Goal: Transaction & Acquisition: Purchase product/service

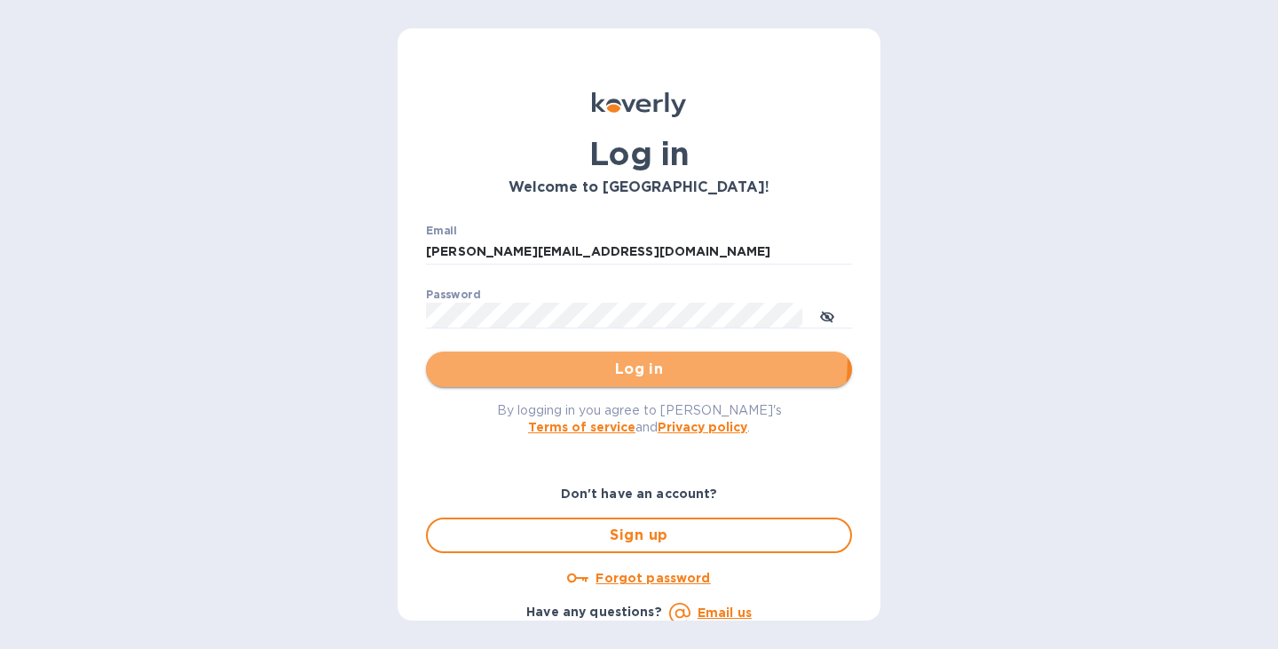
click at [629, 358] on button "Log in" at bounding box center [639, 370] width 426 height 36
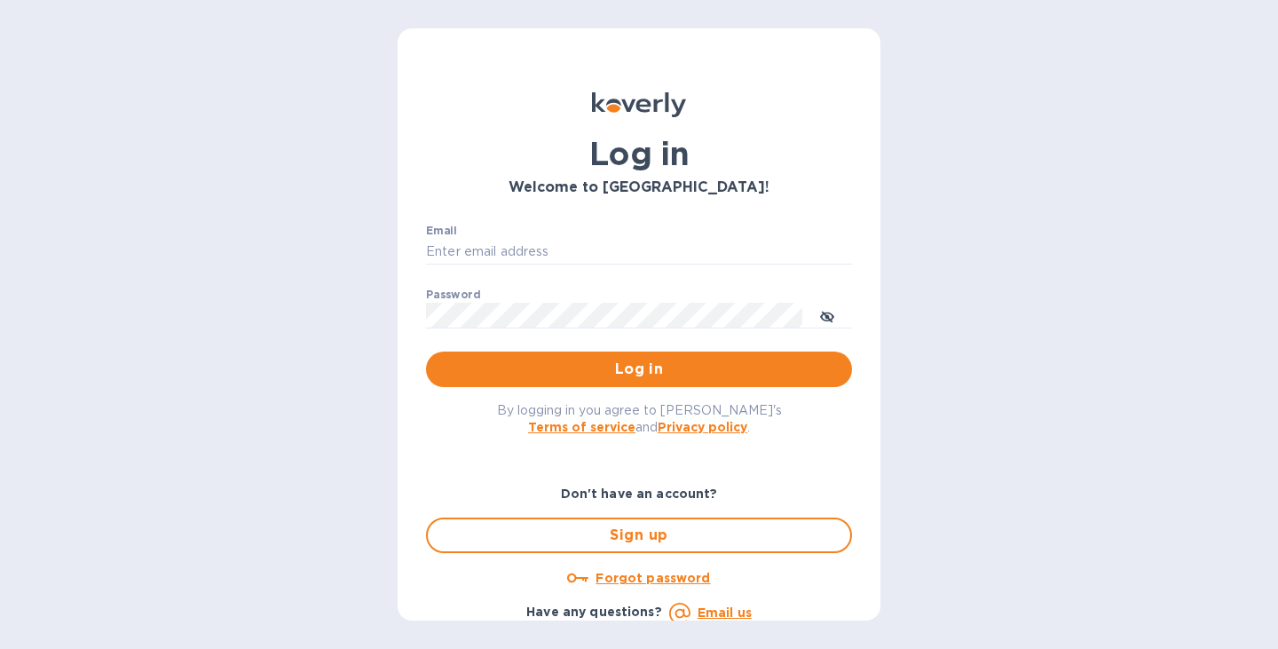
type input "[PERSON_NAME][EMAIL_ADDRESS][DOMAIN_NAME]"
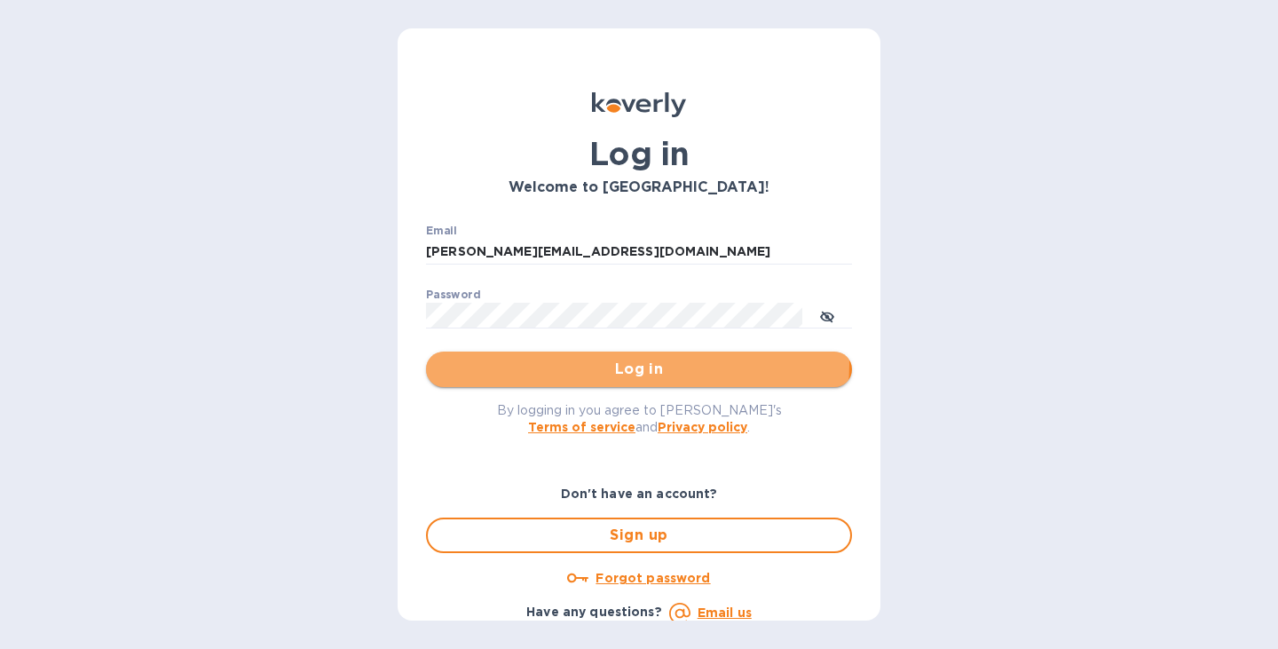
click at [636, 364] on span "Log in" at bounding box center [639, 369] width 398 height 21
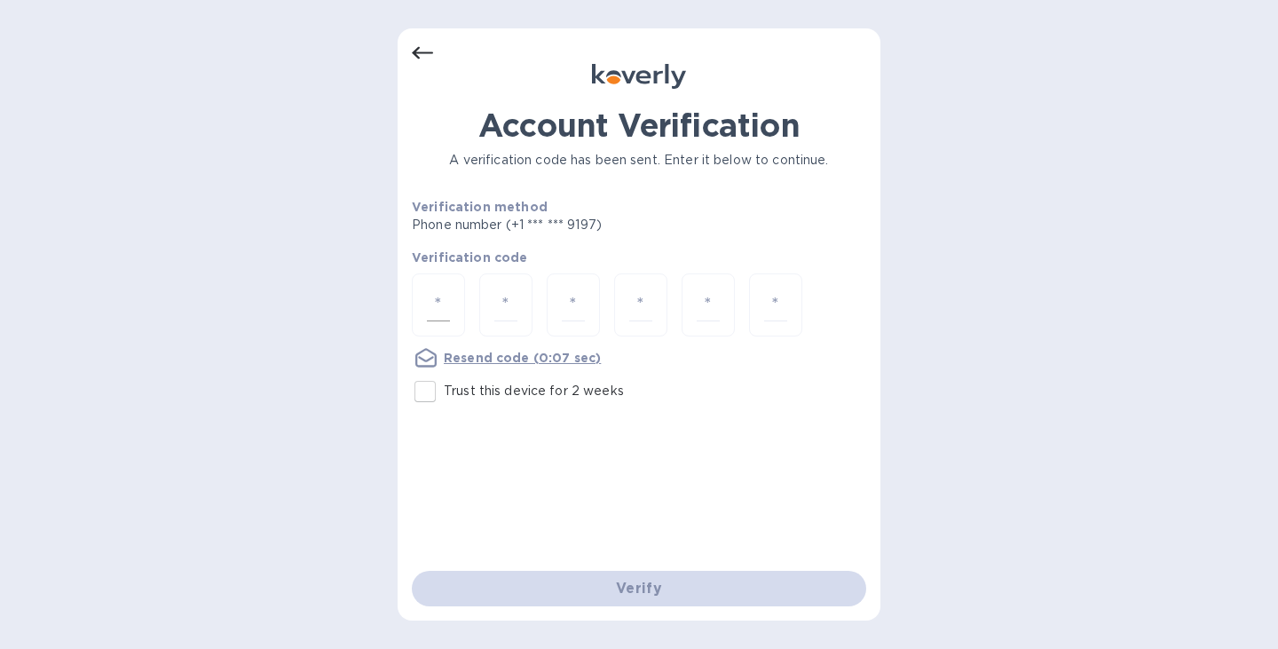
click at [426, 302] on div at bounding box center [438, 304] width 53 height 63
type input "1"
type input "4"
type input "0"
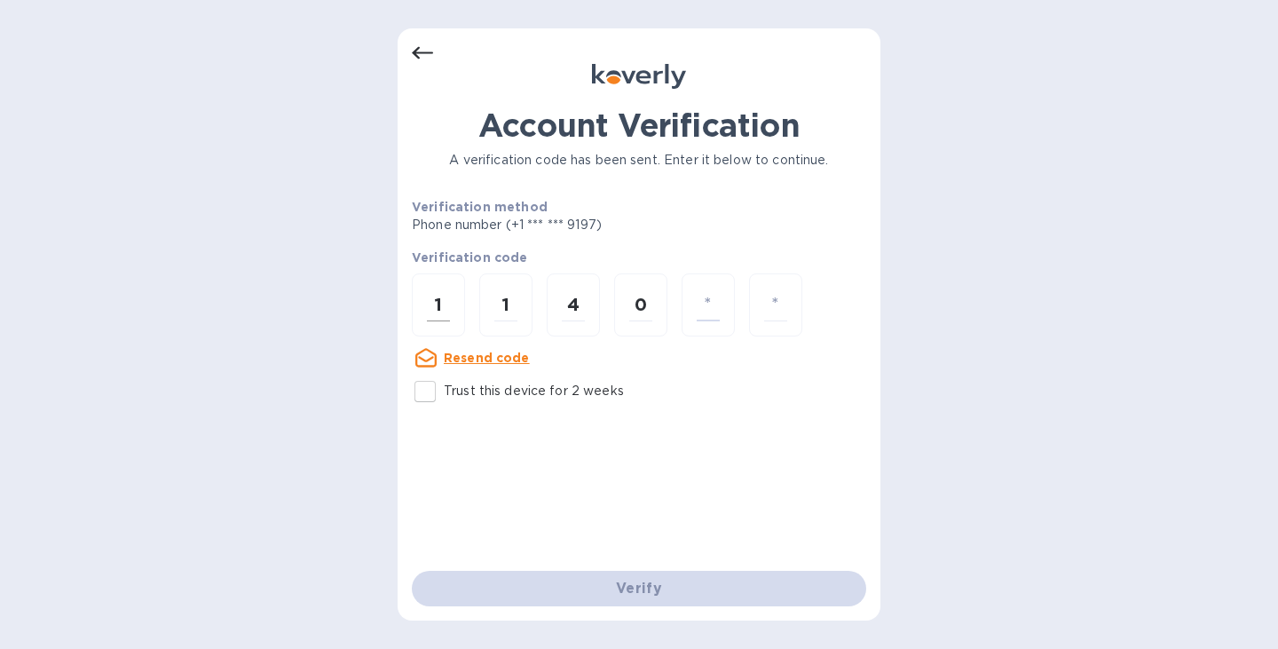
type input "5"
type input "8"
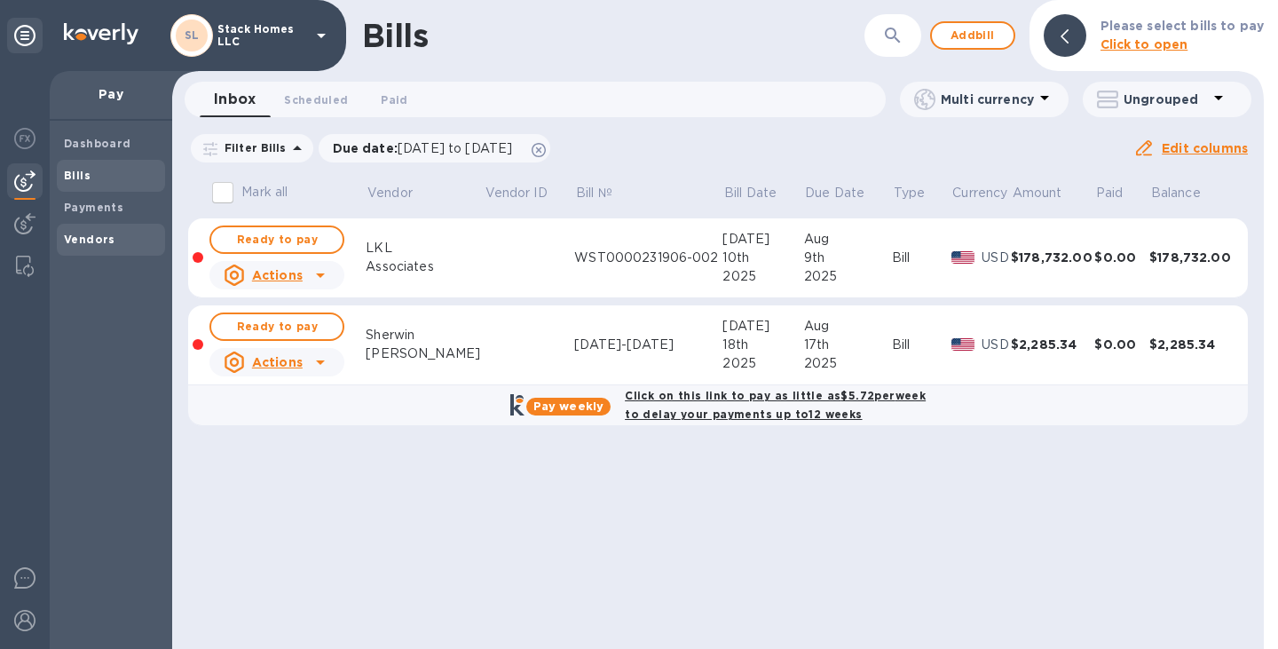
click at [90, 249] on div "Vendors" at bounding box center [111, 240] width 108 height 32
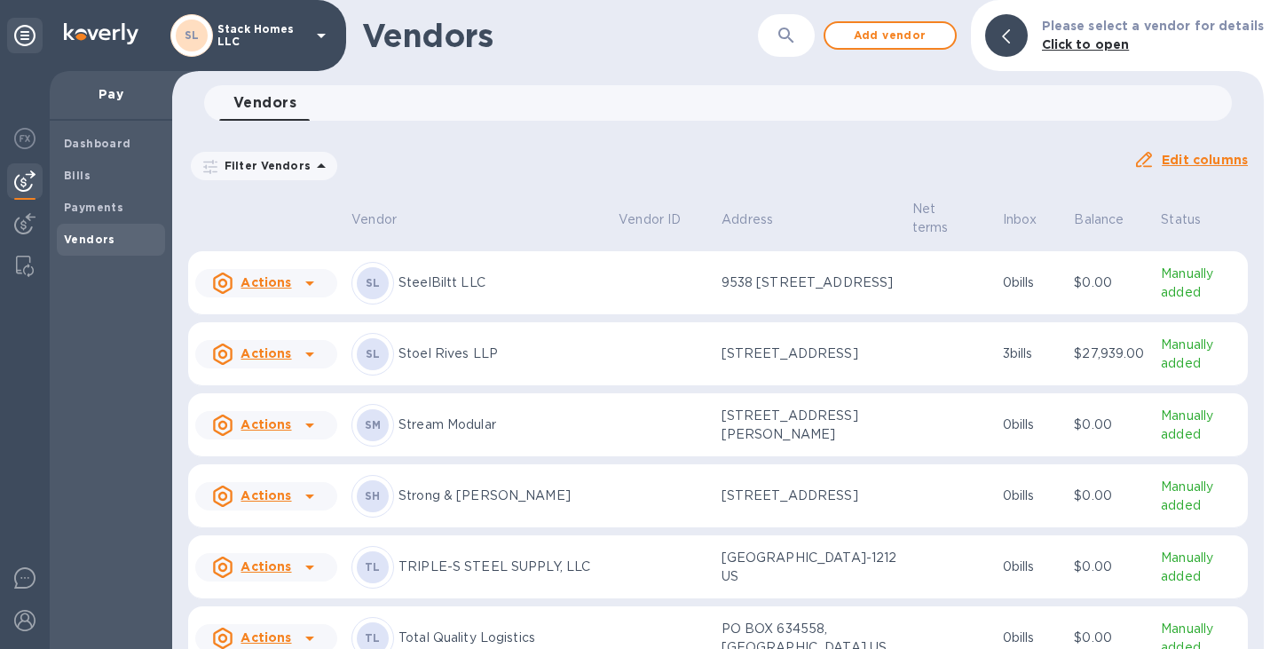
scroll to position [4795, 0]
click at [490, 445] on div "SM Stream Modular" at bounding box center [478, 423] width 253 height 43
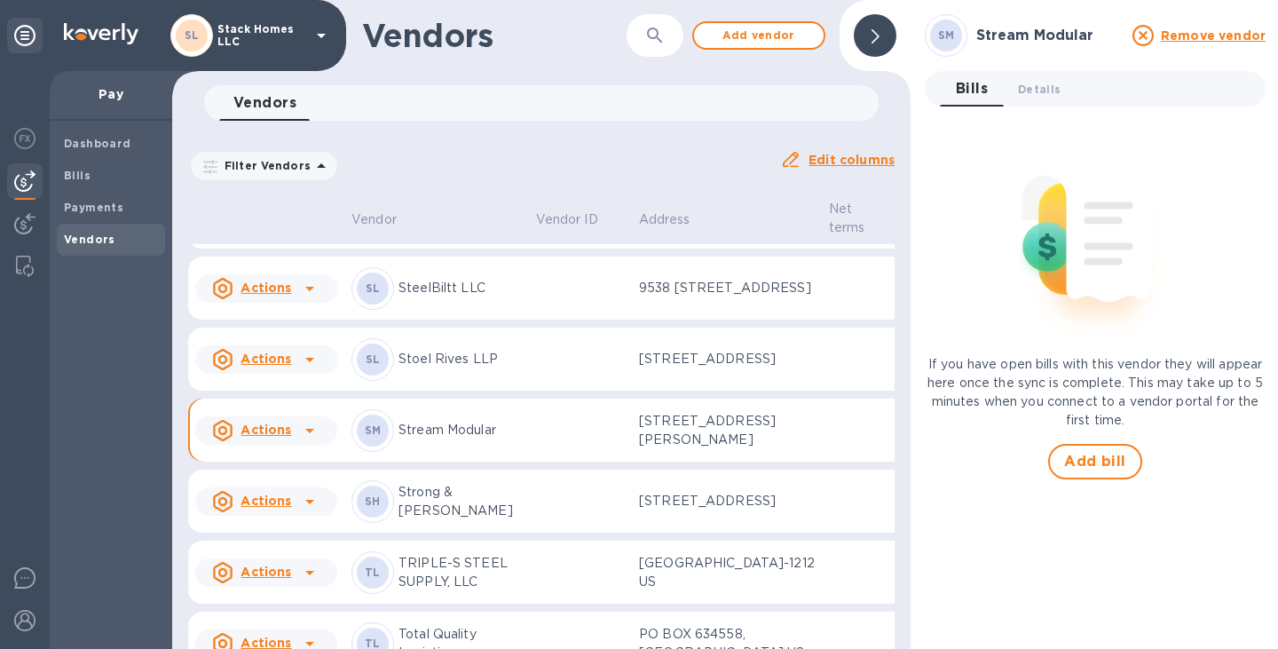
scroll to position [4970, 0]
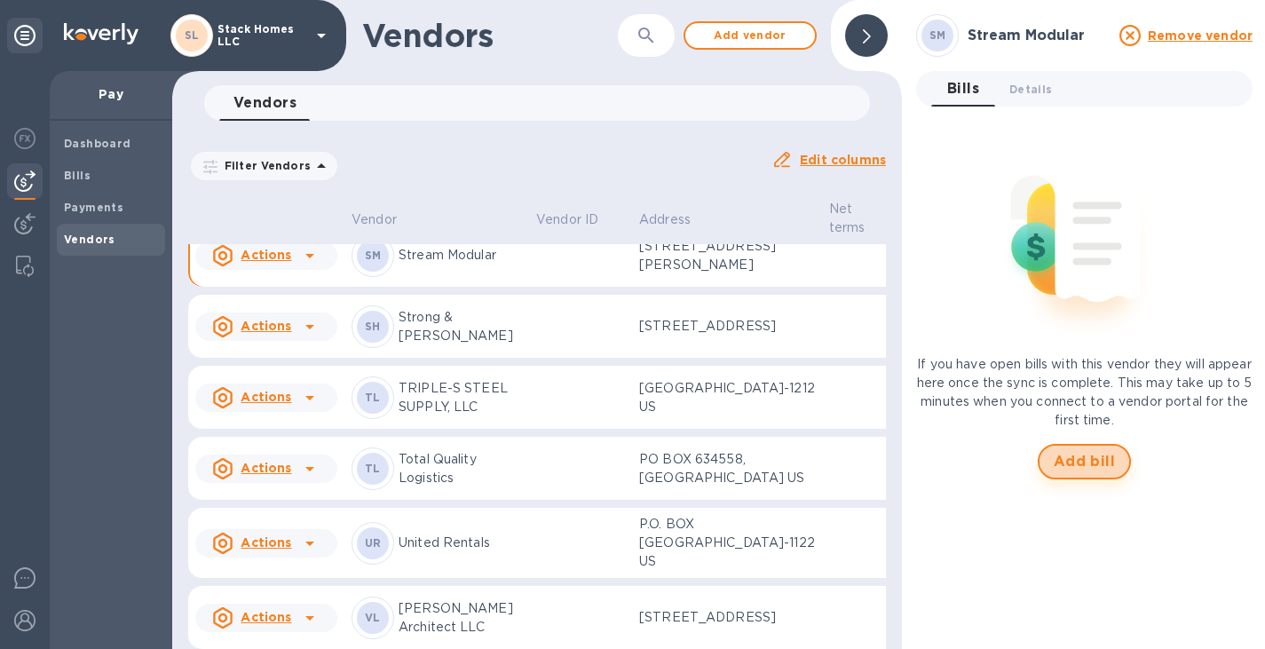
click at [1094, 467] on span "Add bill" at bounding box center [1085, 461] width 62 height 21
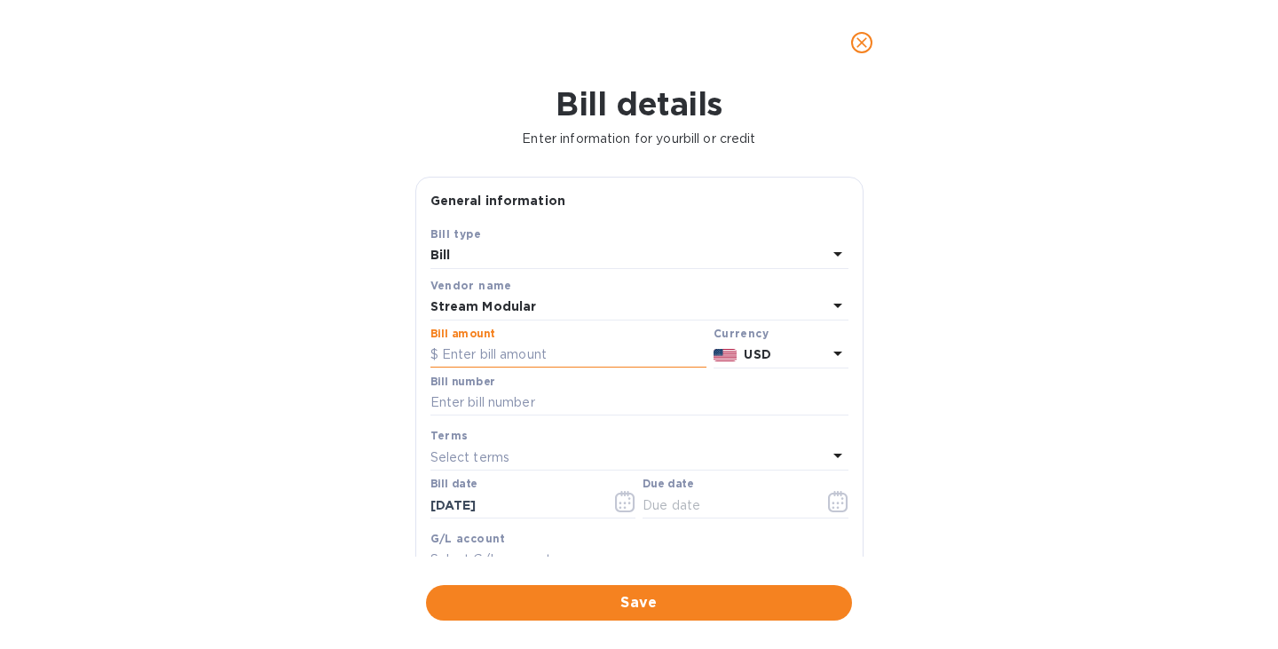
click at [573, 349] on input "text" at bounding box center [569, 355] width 276 height 27
type input "27,550"
click at [610, 407] on input "text" at bounding box center [640, 403] width 418 height 27
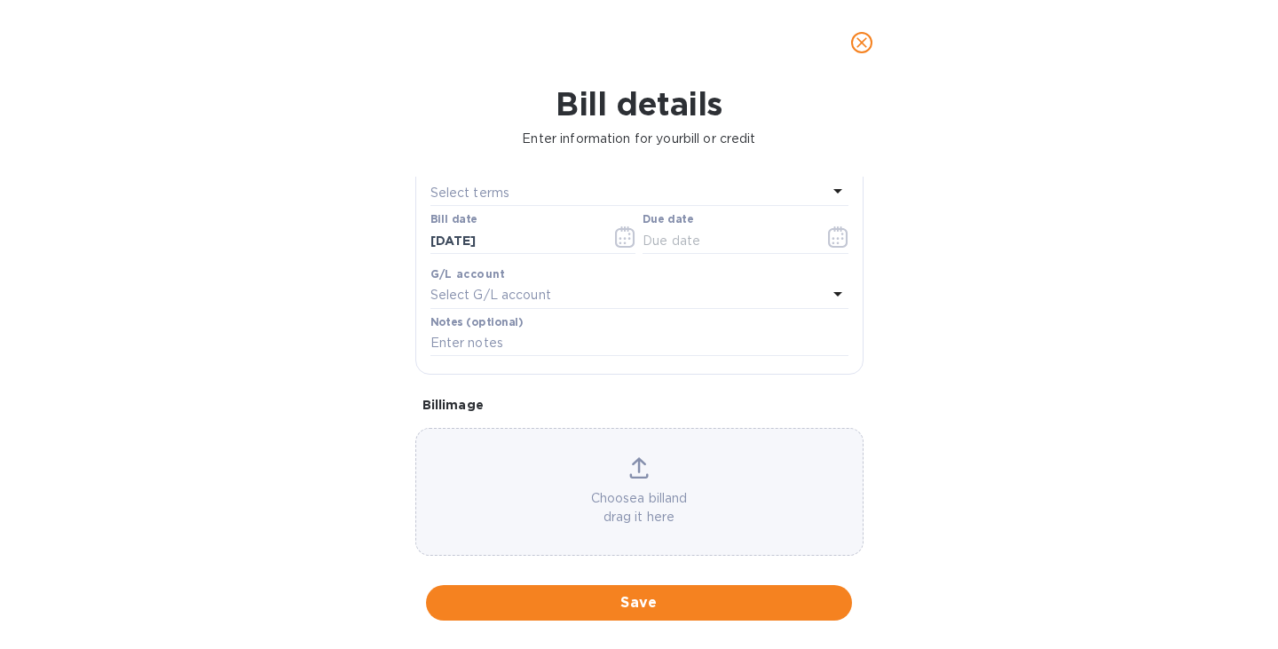
scroll to position [288, 0]
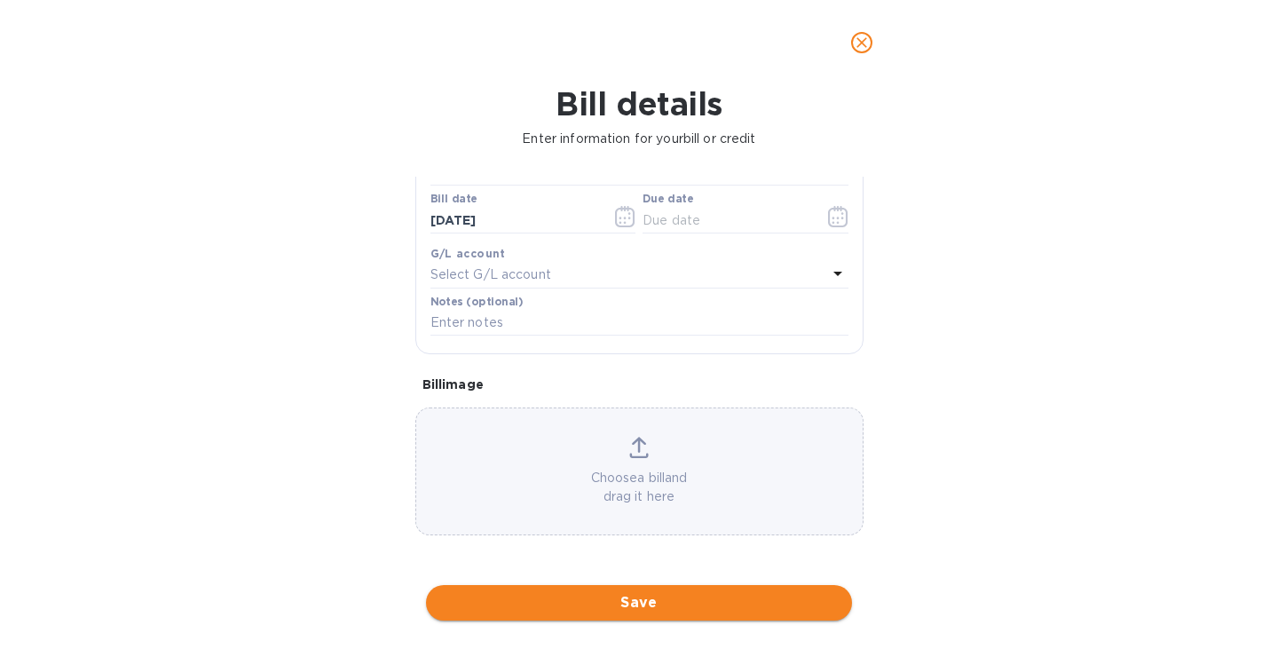
type input "[PERSON_NAME]"
click at [653, 608] on span "Save" at bounding box center [639, 602] width 398 height 21
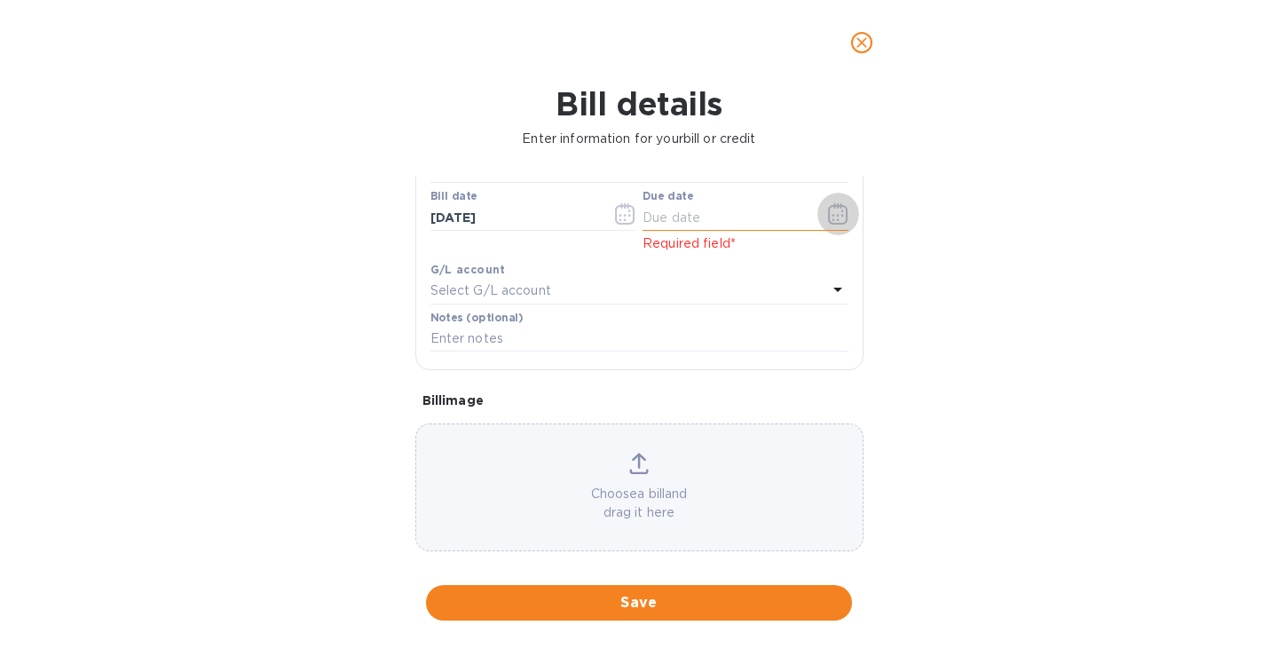
click at [833, 204] on button "button" at bounding box center [839, 214] width 42 height 43
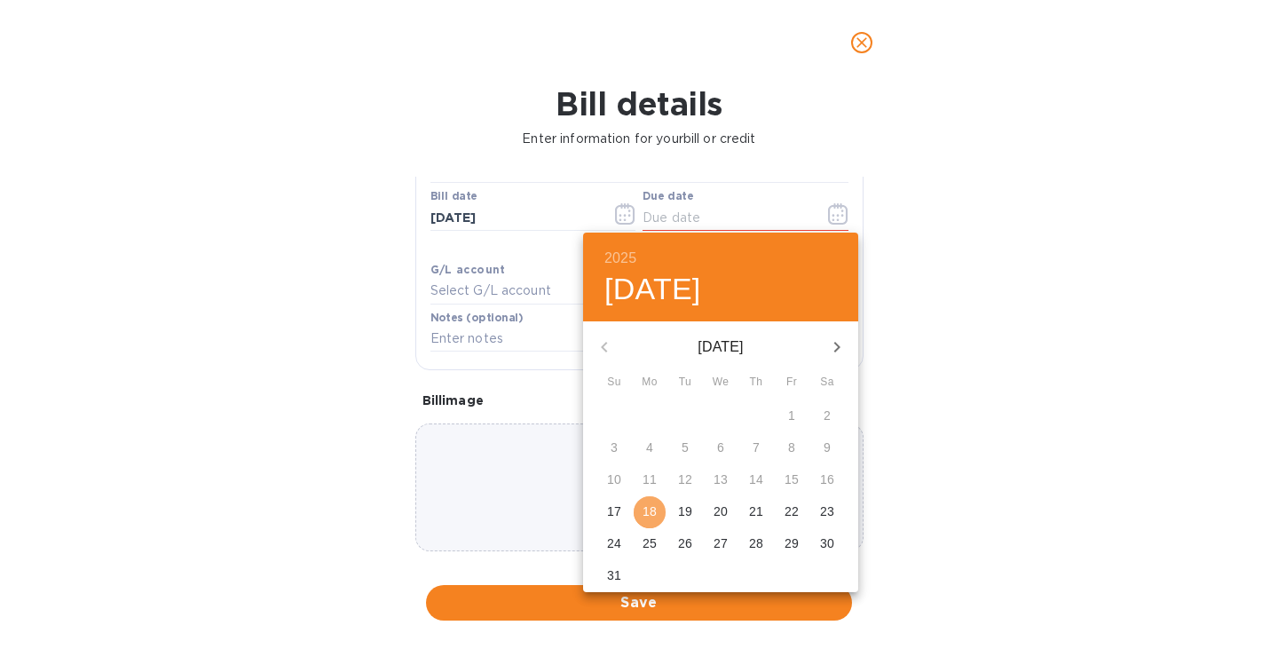
click at [657, 498] on button "18" at bounding box center [650, 512] width 32 height 32
type input "[DATE]"
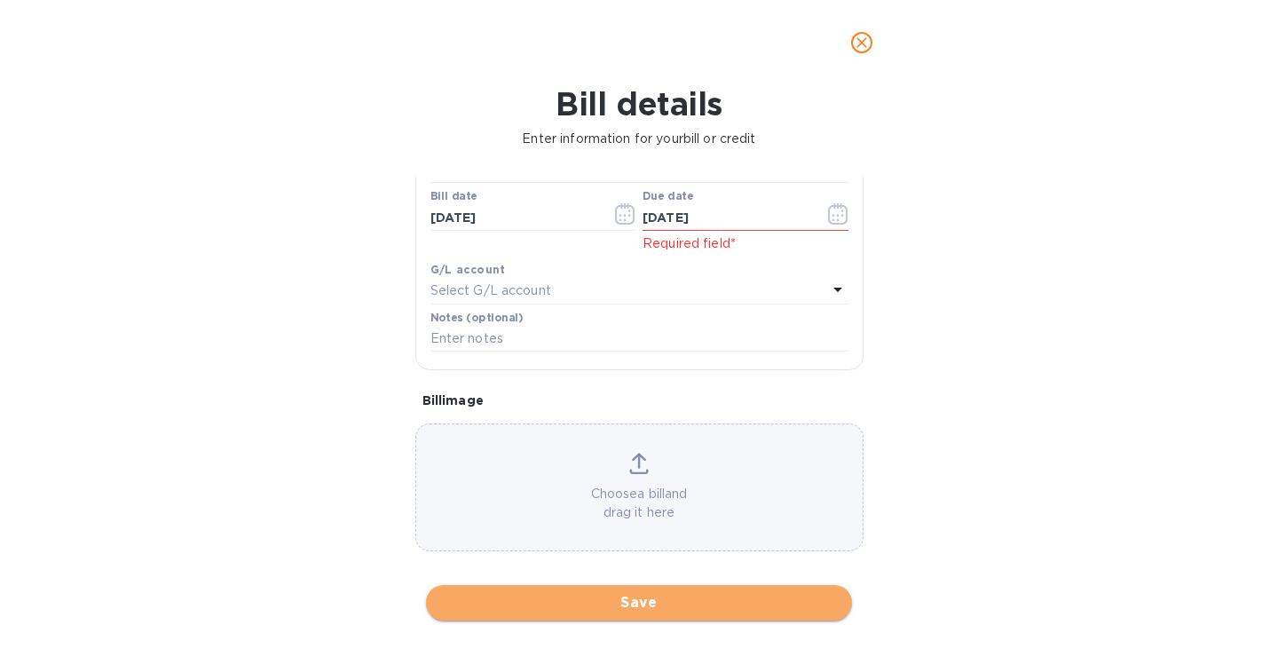
click at [625, 611] on span "Save" at bounding box center [639, 602] width 398 height 21
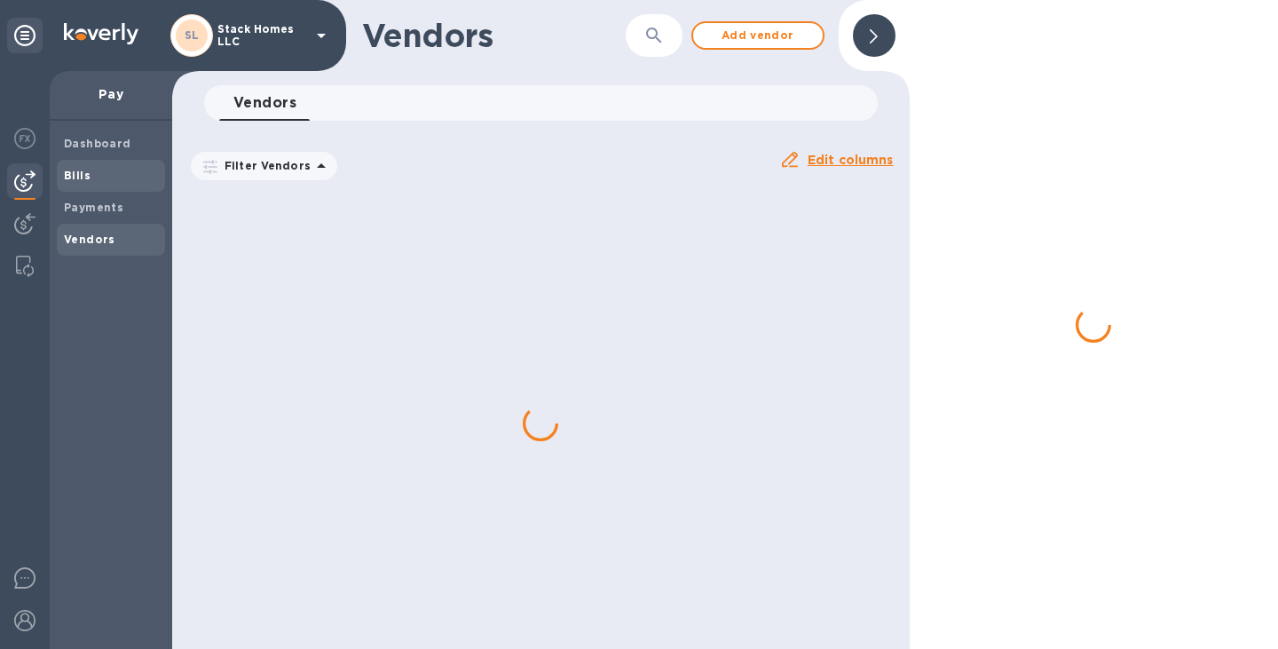
click at [62, 170] on div "Bills" at bounding box center [111, 176] width 108 height 32
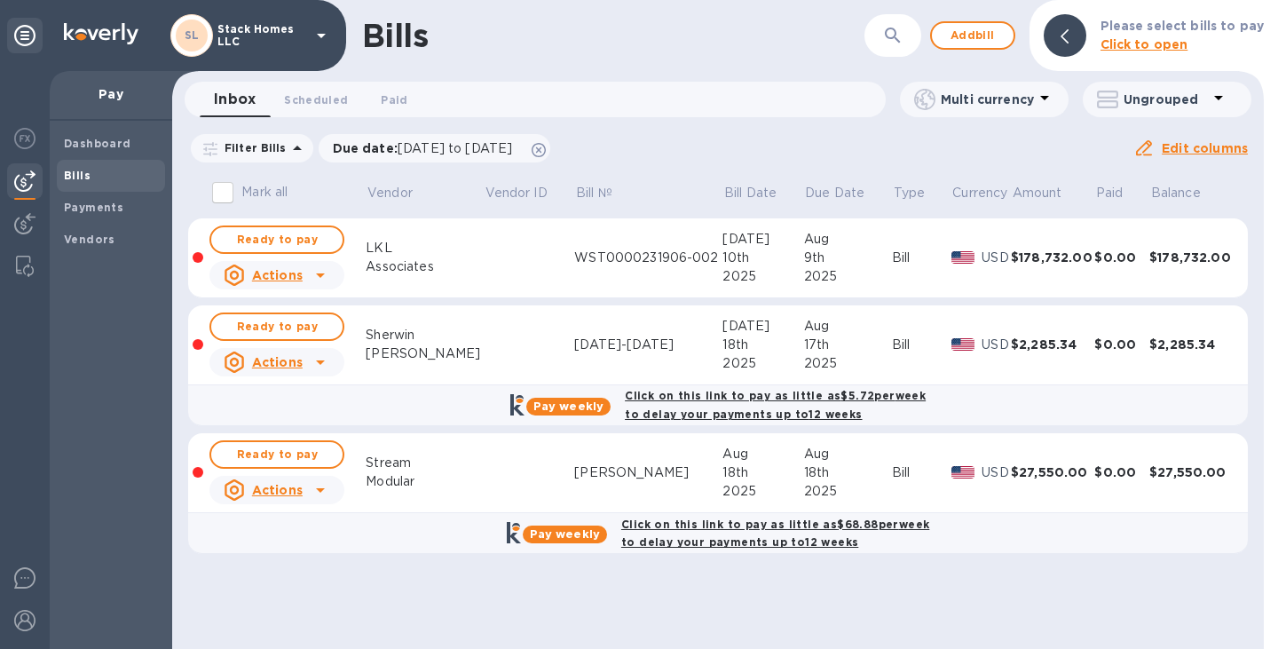
click at [740, 520] on b "Click on this link to pay as little as $68.88 per week to delay your payments u…" at bounding box center [775, 534] width 308 height 32
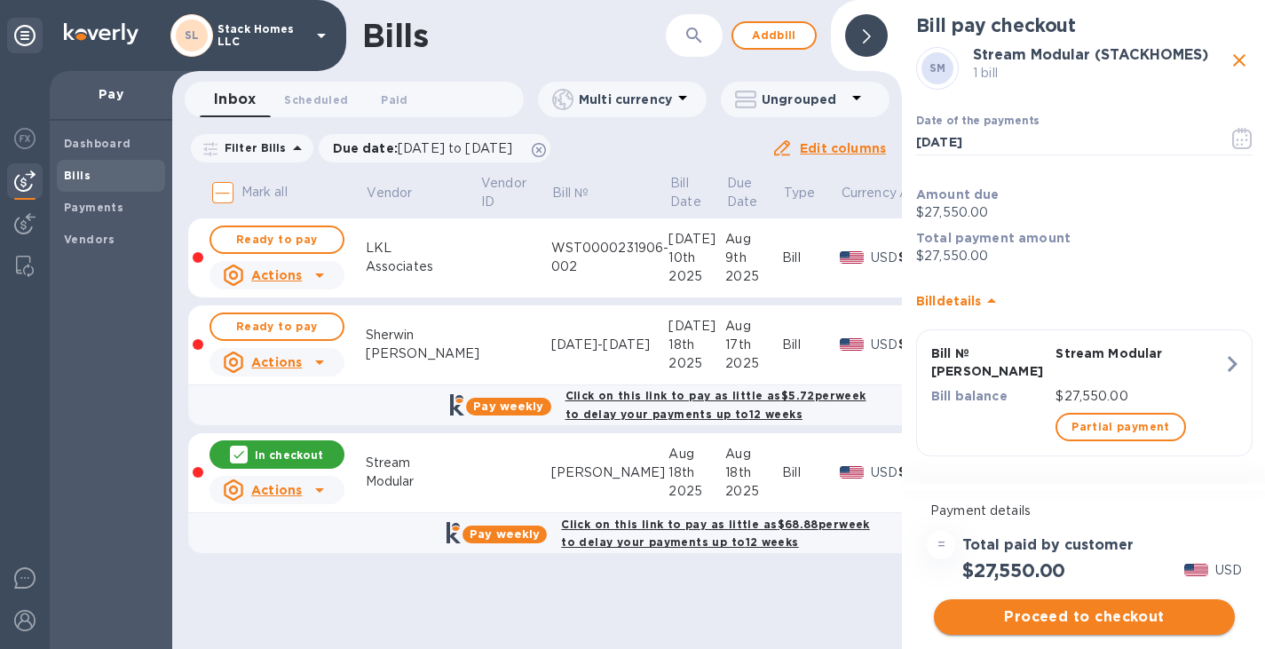
click at [999, 610] on span "Proceed to checkout" at bounding box center [1084, 616] width 273 height 21
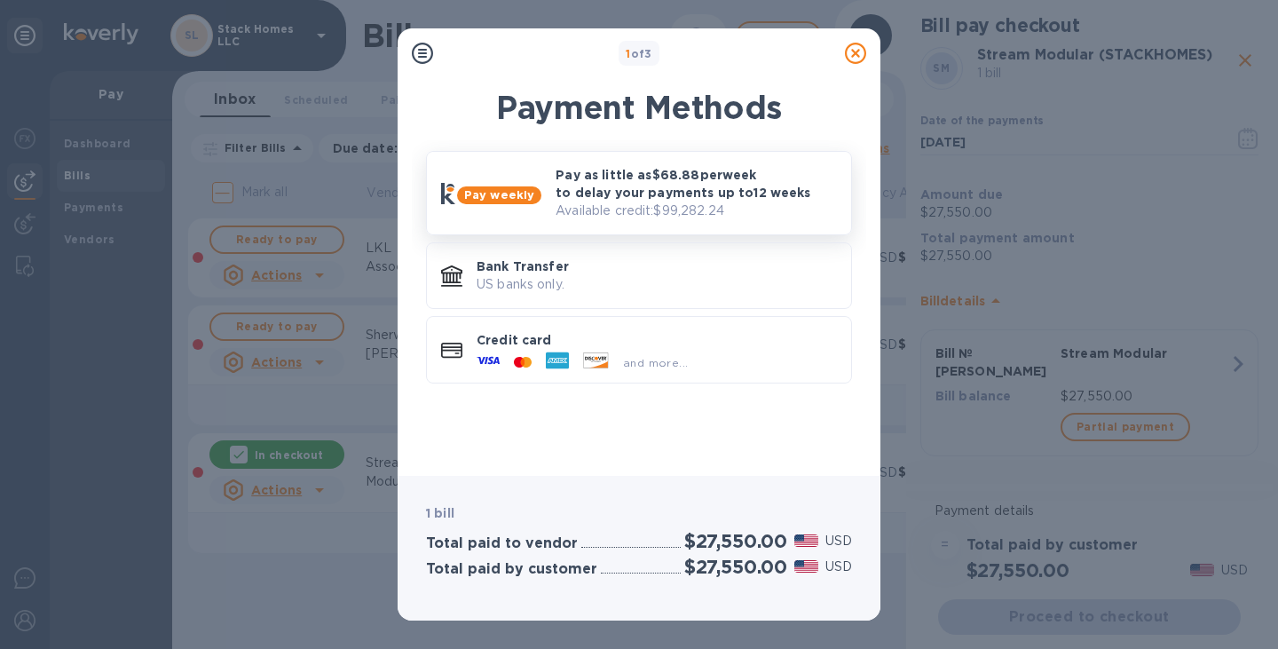
click at [766, 201] on p "Pay as little as $68.88 per week to delay your payments up to 12 weeks" at bounding box center [696, 184] width 281 height 36
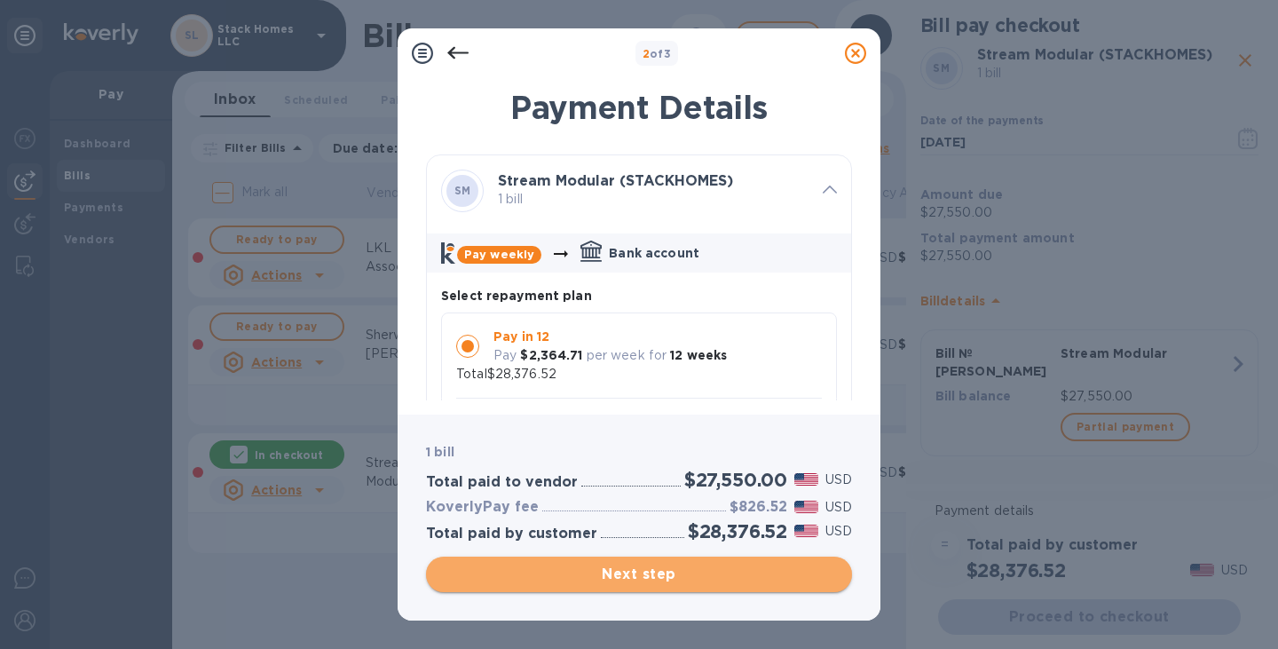
click at [582, 573] on span "Next step" at bounding box center [639, 574] width 398 height 21
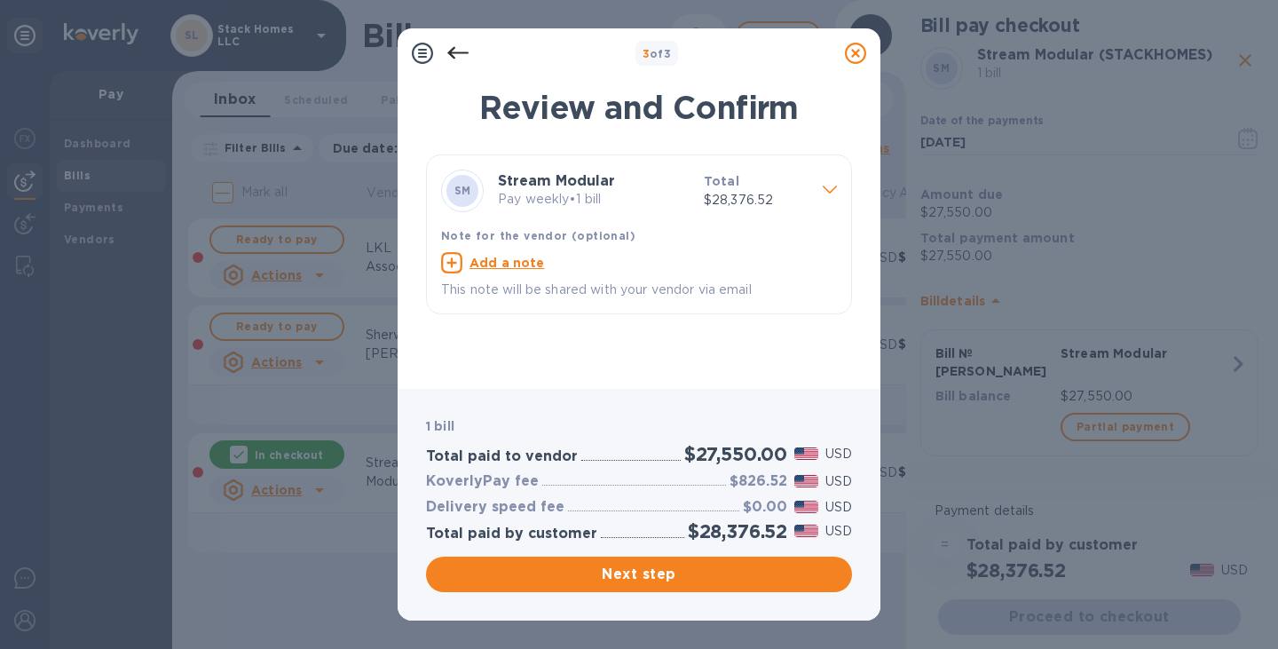
click at [459, 49] on icon at bounding box center [457, 53] width 21 height 21
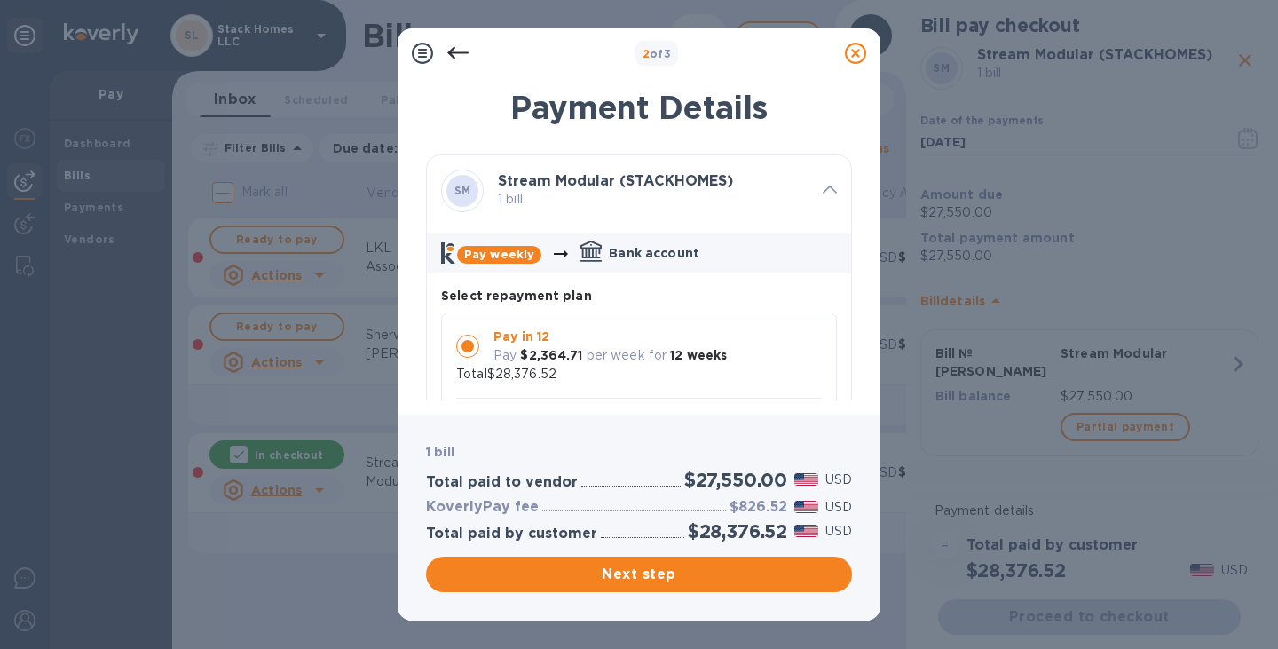
scroll to position [17, 0]
click at [460, 49] on icon at bounding box center [457, 53] width 21 height 21
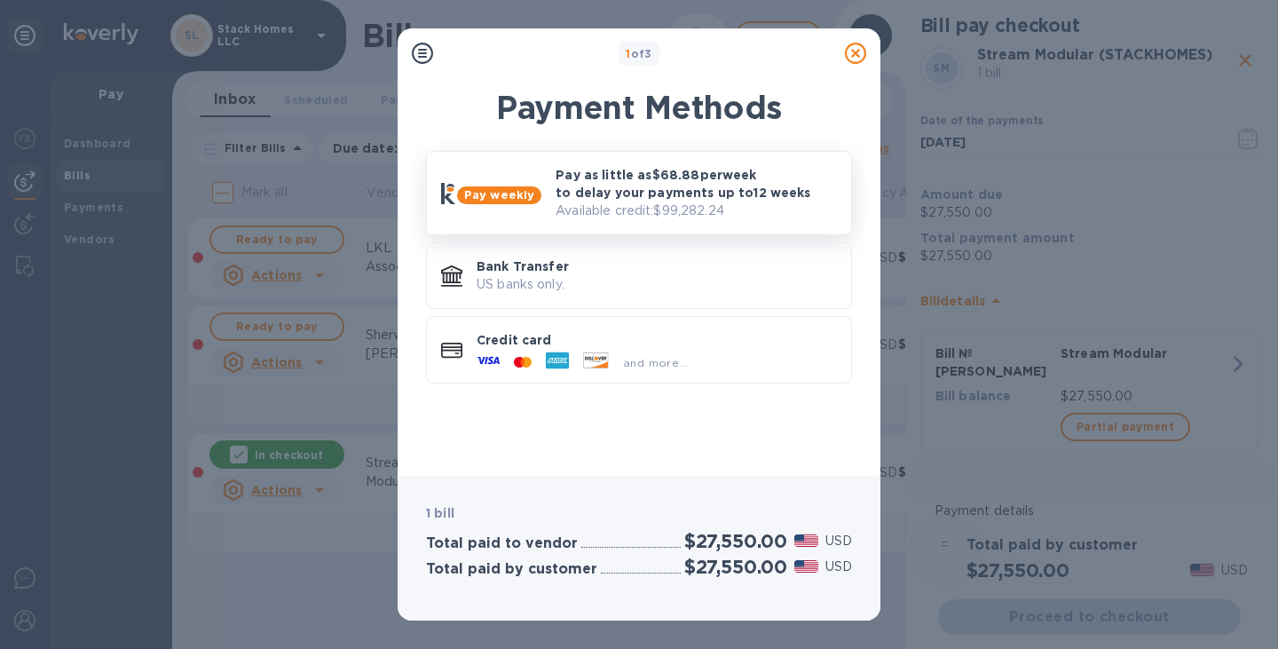
click at [582, 215] on p "Available credit: $99,282.24" at bounding box center [696, 211] width 281 height 19
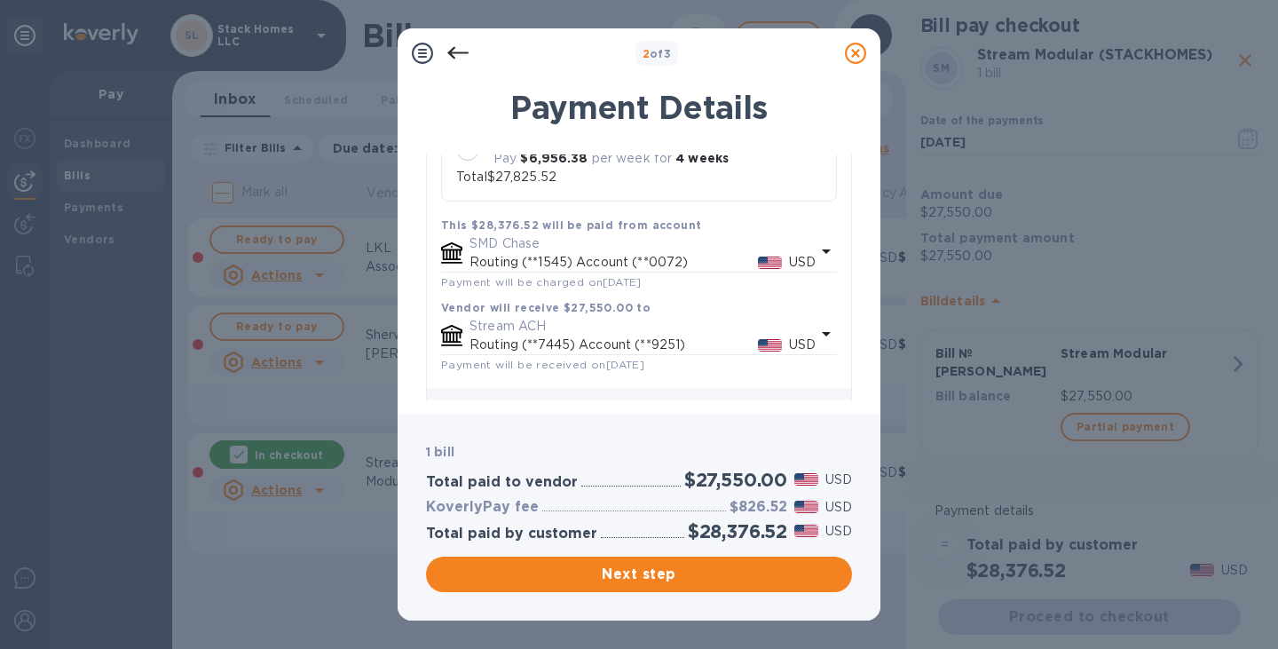
scroll to position [391, 0]
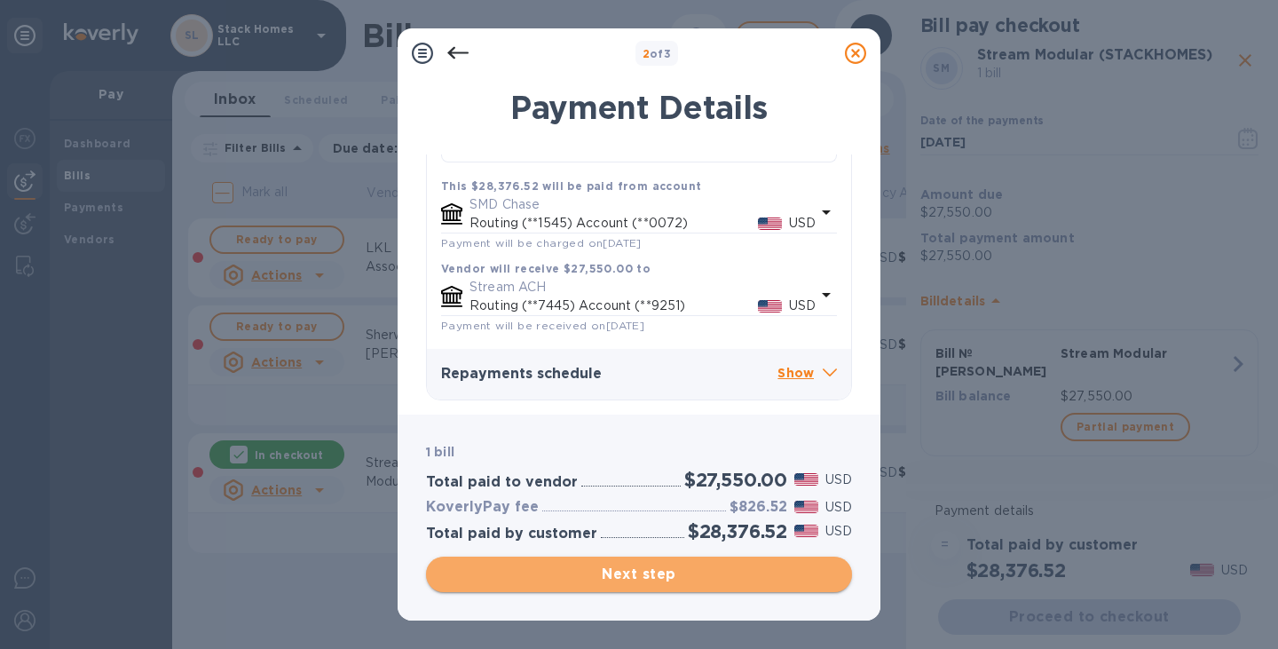
click at [635, 577] on span "Next step" at bounding box center [639, 574] width 398 height 21
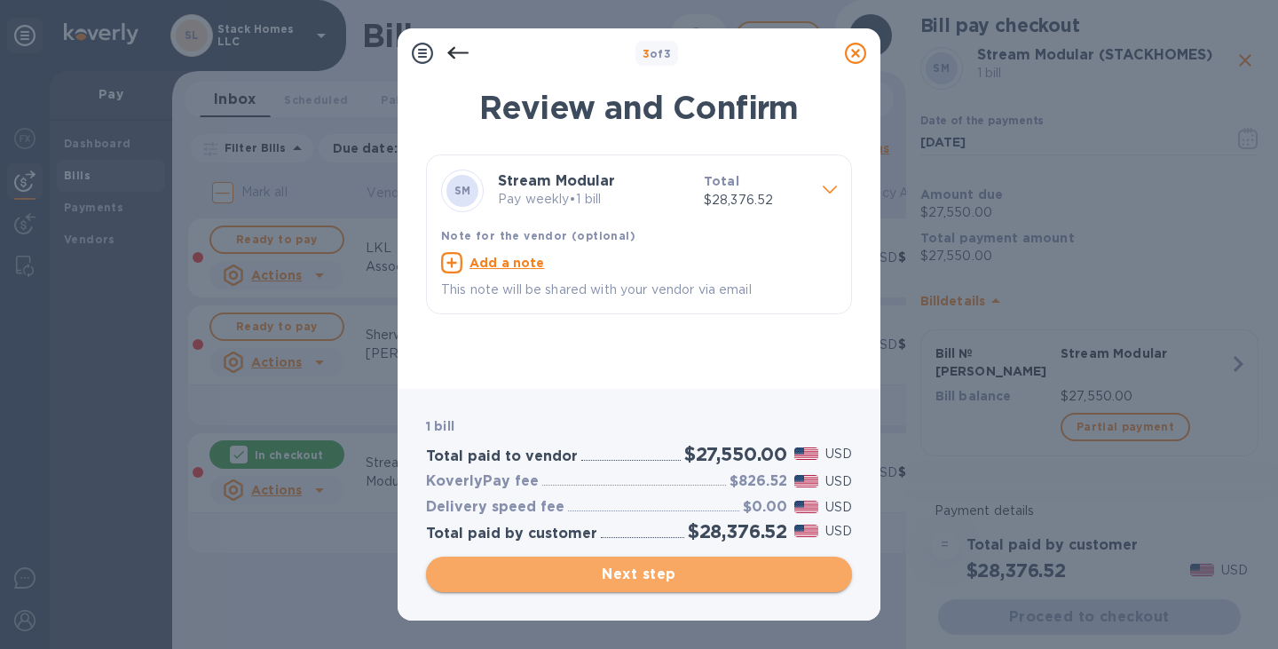
click at [635, 577] on span "Next step" at bounding box center [639, 574] width 398 height 21
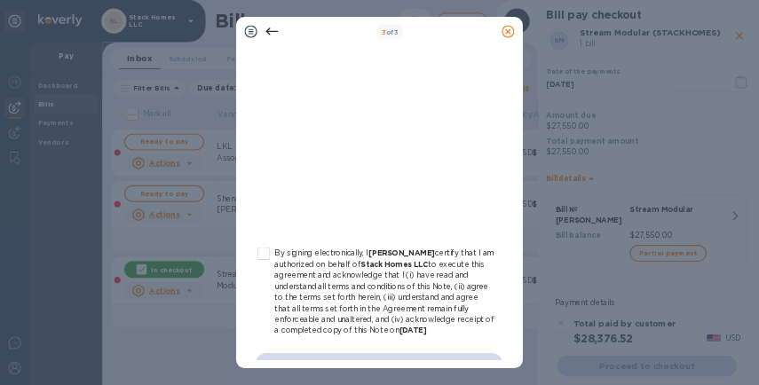
scroll to position [343, 0]
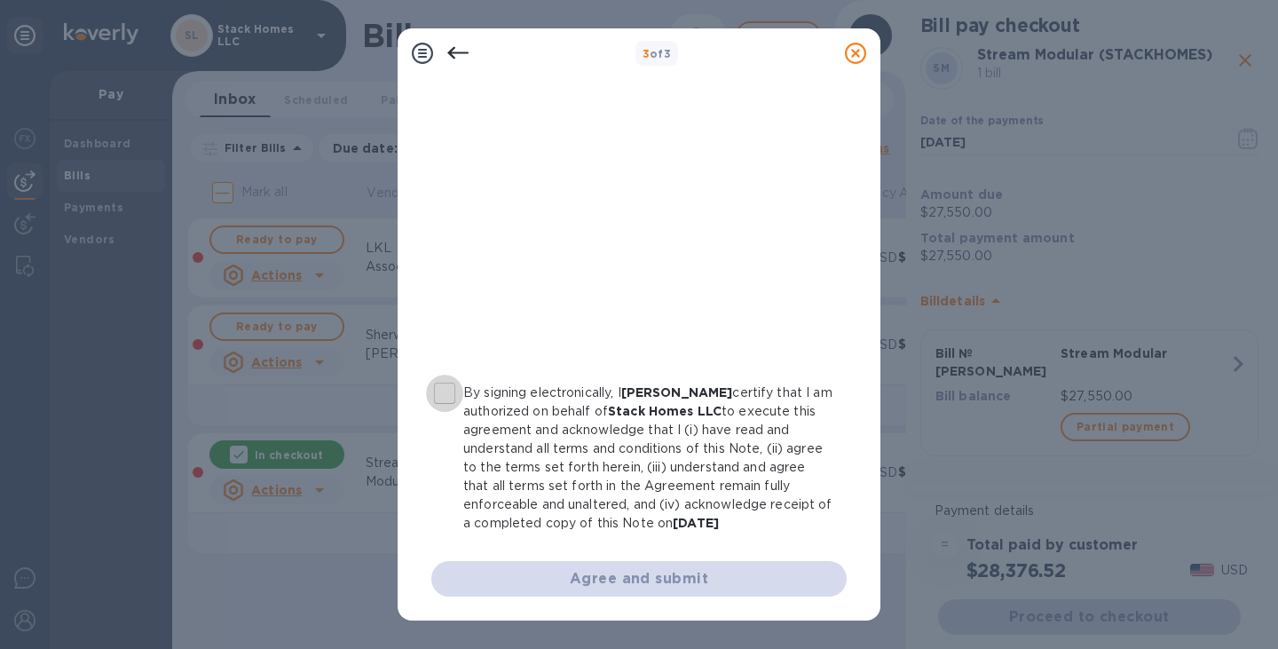
click at [442, 403] on input "By signing electronically, I [PERSON_NAME] certify that I am authorized on beha…" at bounding box center [444, 393] width 37 height 37
checkbox input "true"
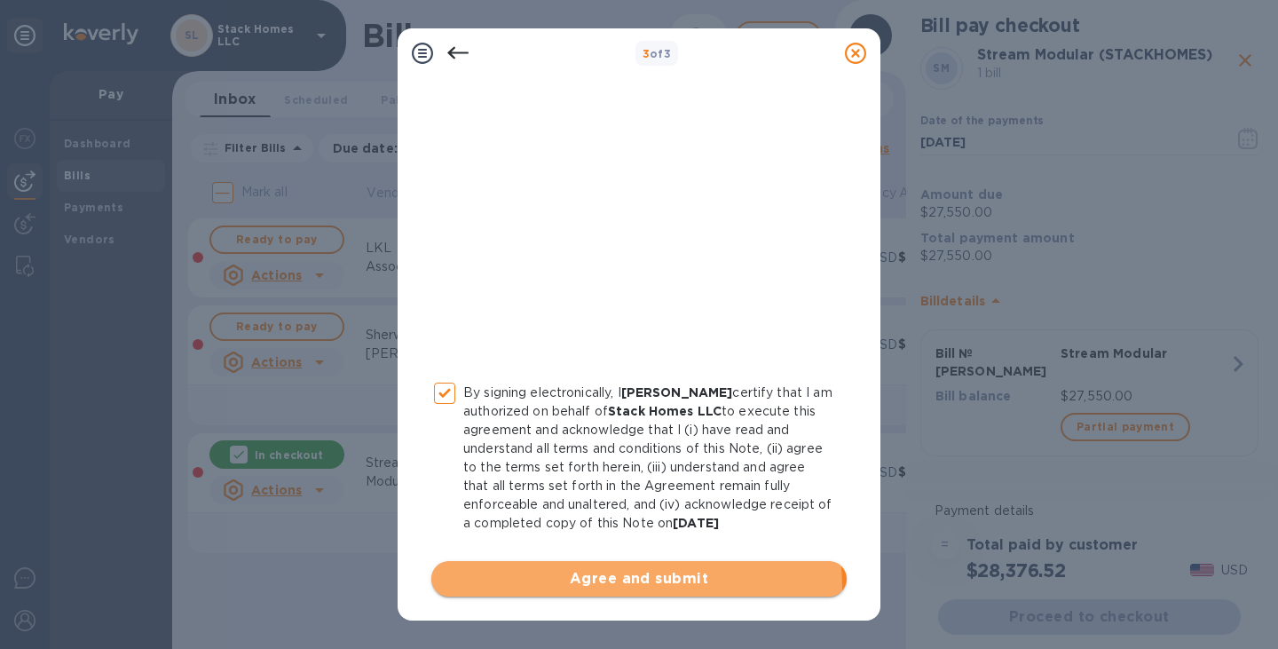
click at [632, 586] on span "Agree and submit" at bounding box center [639, 578] width 387 height 21
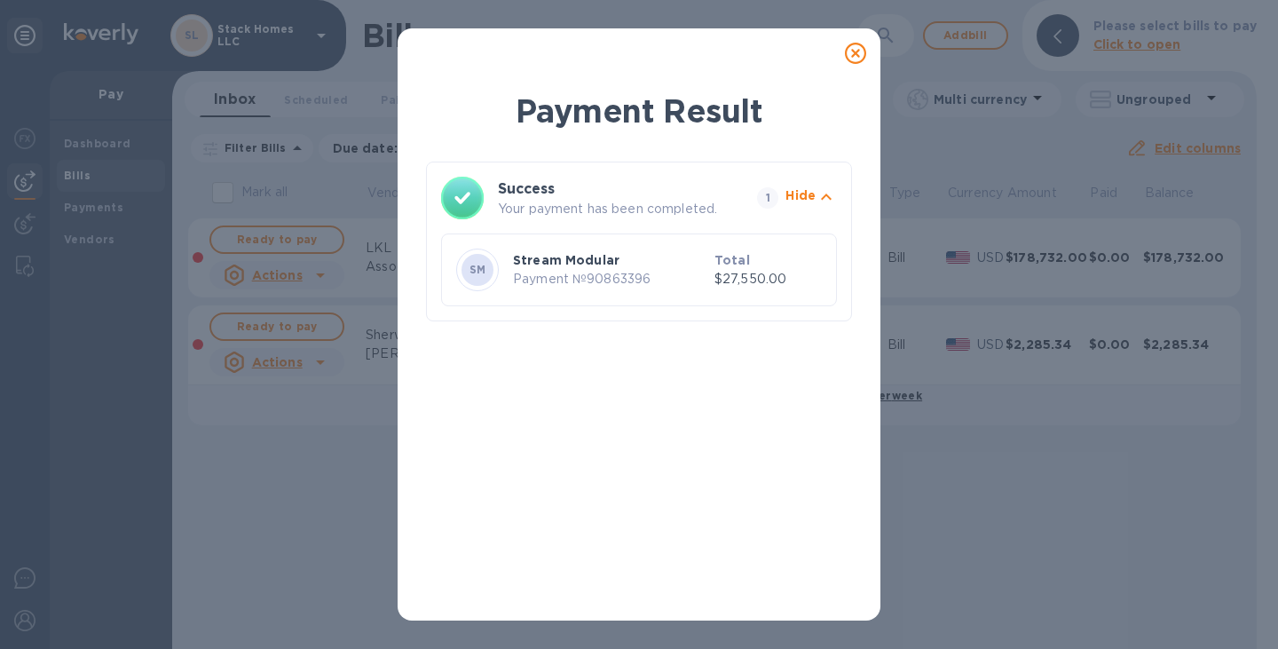
click at [860, 52] on icon at bounding box center [855, 53] width 21 height 21
